Goal: Task Accomplishment & Management: Complete application form

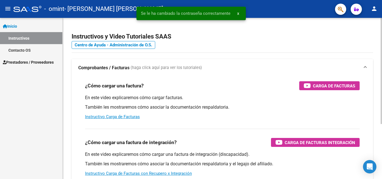
click at [276, 88] on div "¿Cómo cargar una factura? Carga de Facturas" at bounding box center [222, 85] width 274 height 9
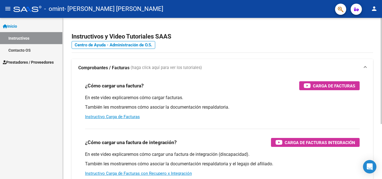
scroll to position [84, 0]
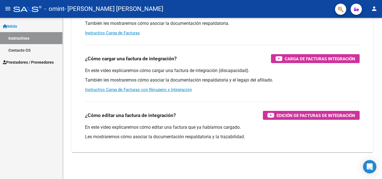
click at [21, 39] on link "Instructivos" at bounding box center [31, 38] width 62 height 12
click at [24, 61] on span "Prestadores / Proveedores" at bounding box center [28, 62] width 51 height 6
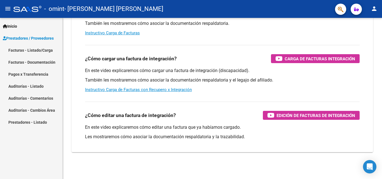
click at [26, 49] on link "Facturas - Listado/Carga" at bounding box center [31, 50] width 62 height 12
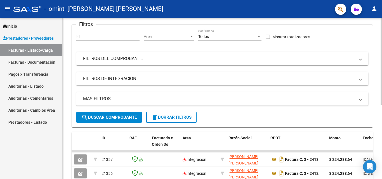
scroll to position [112, 0]
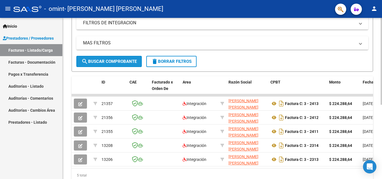
click at [111, 62] on span "search Buscar Comprobante" at bounding box center [108, 61] width 55 height 5
click at [107, 60] on span "search Buscar Comprobante" at bounding box center [108, 61] width 55 height 5
click at [86, 61] on mat-icon "search" at bounding box center [84, 61] width 7 height 7
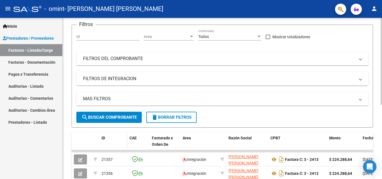
scroll to position [0, 0]
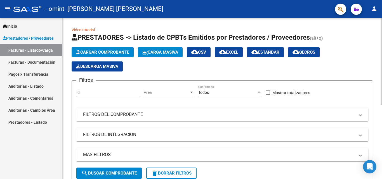
click at [105, 50] on span "Cargar Comprobante" at bounding box center [102, 52] width 53 height 5
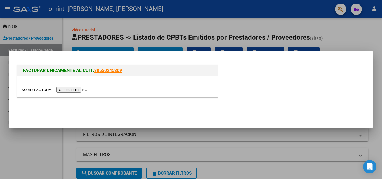
click at [70, 89] on input "file" at bounding box center [57, 90] width 71 height 6
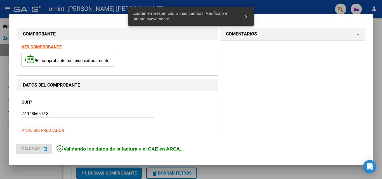
scroll to position [137, 0]
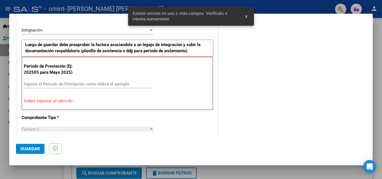
click at [245, 16] on span "x" at bounding box center [246, 16] width 2 height 5
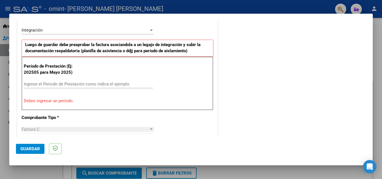
click at [55, 84] on input "Ingrese el Período de Prestación como indica el ejemplo" at bounding box center [88, 84] width 129 height 5
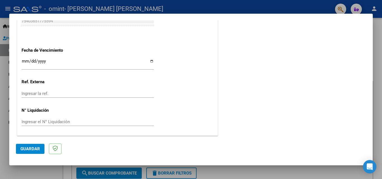
scroll to position [319, 0]
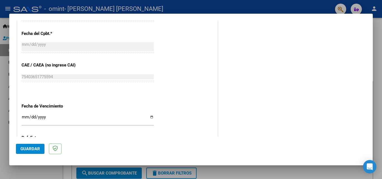
type input "202509"
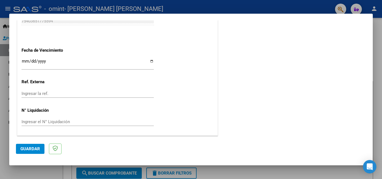
click at [25, 61] on input "Ingresar la fecha" at bounding box center [88, 63] width 132 height 9
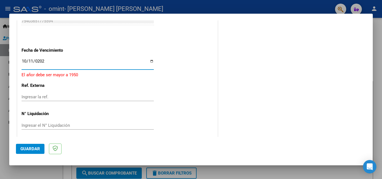
type input "[DATE]"
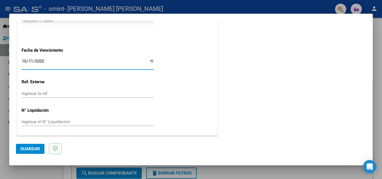
click at [30, 148] on span "Guardar" at bounding box center [30, 148] width 20 height 5
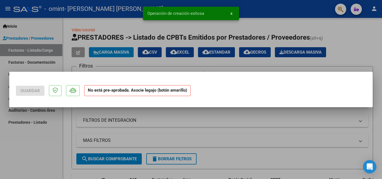
scroll to position [0, 0]
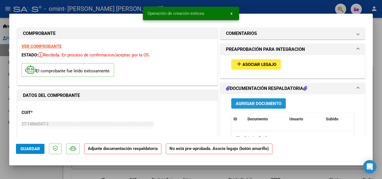
click at [258, 106] on span "Agregar Documento" at bounding box center [259, 103] width 46 height 5
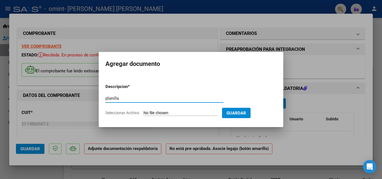
type input "planilla"
click at [165, 110] on form "Descripcion * planilla Escriba aquí una descripcion Seleccionar Archivo Guardar" at bounding box center [190, 99] width 171 height 41
drag, startPoint x: 124, startPoint y: 113, endPoint x: 144, endPoint y: 112, distance: 19.3
click at [128, 113] on span "Seleccionar Archivo" at bounding box center [122, 113] width 34 height 4
click at [143, 113] on input "Seleccionar Archivo" at bounding box center [180, 113] width 74 height 5
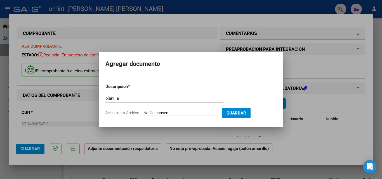
type input "C:\fakepath\[PERSON_NAME].pdf"
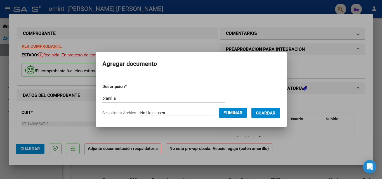
click at [272, 112] on span "Guardar" at bounding box center [266, 113] width 20 height 5
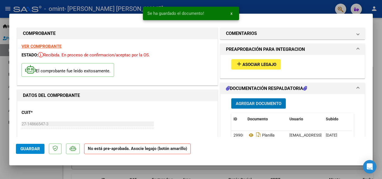
scroll to position [112, 0]
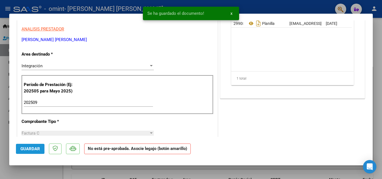
click at [29, 146] on span "Guardar" at bounding box center [30, 148] width 20 height 5
click at [231, 13] on span "x" at bounding box center [231, 13] width 2 height 5
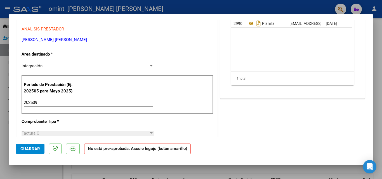
scroll to position [0, 0]
